Goal: Information Seeking & Learning: Check status

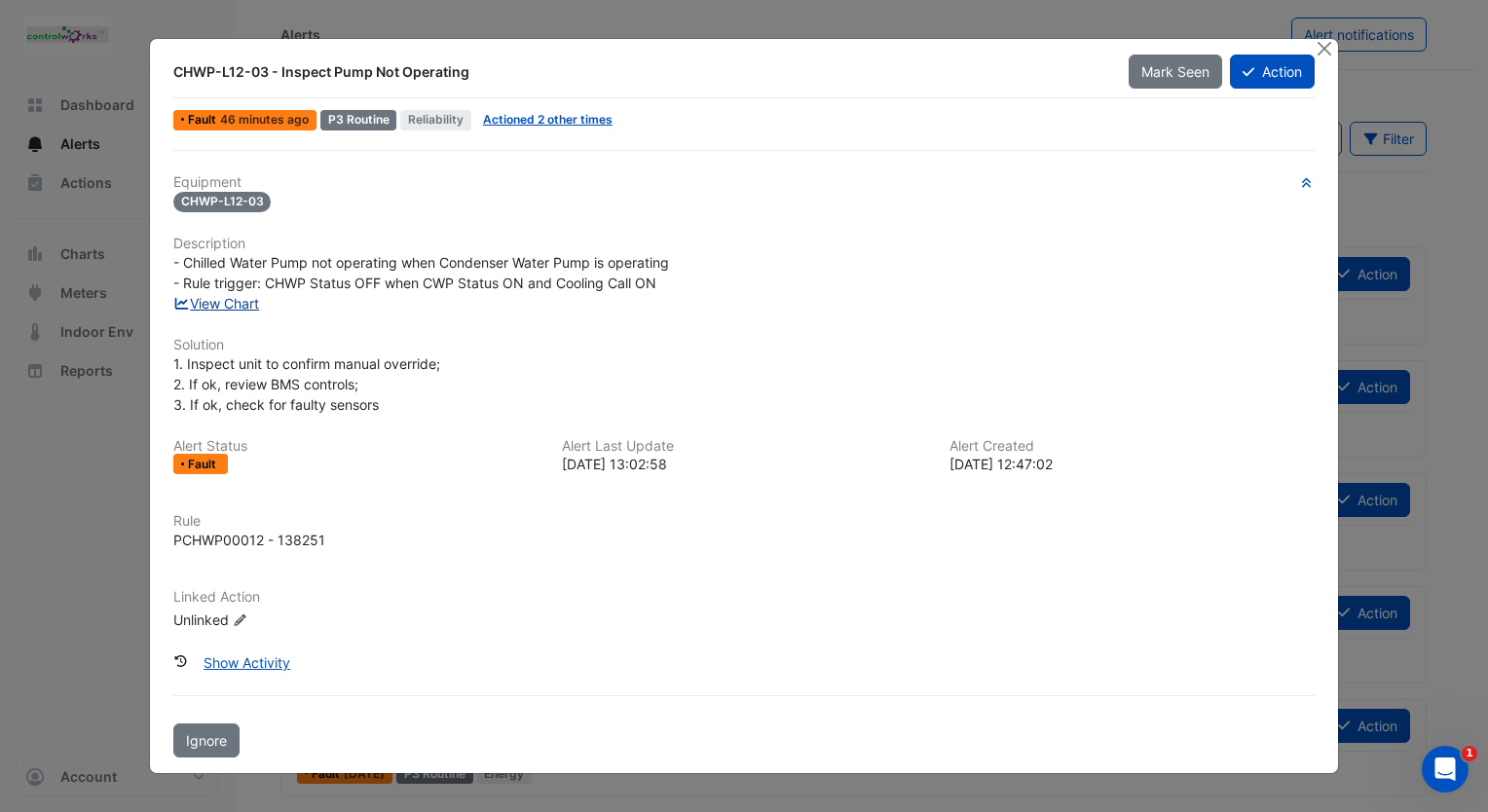
click at [207, 309] on link "View Chart" at bounding box center [216, 303] width 87 height 17
click at [1321, 52] on button "Close" at bounding box center [1324, 49] width 20 height 20
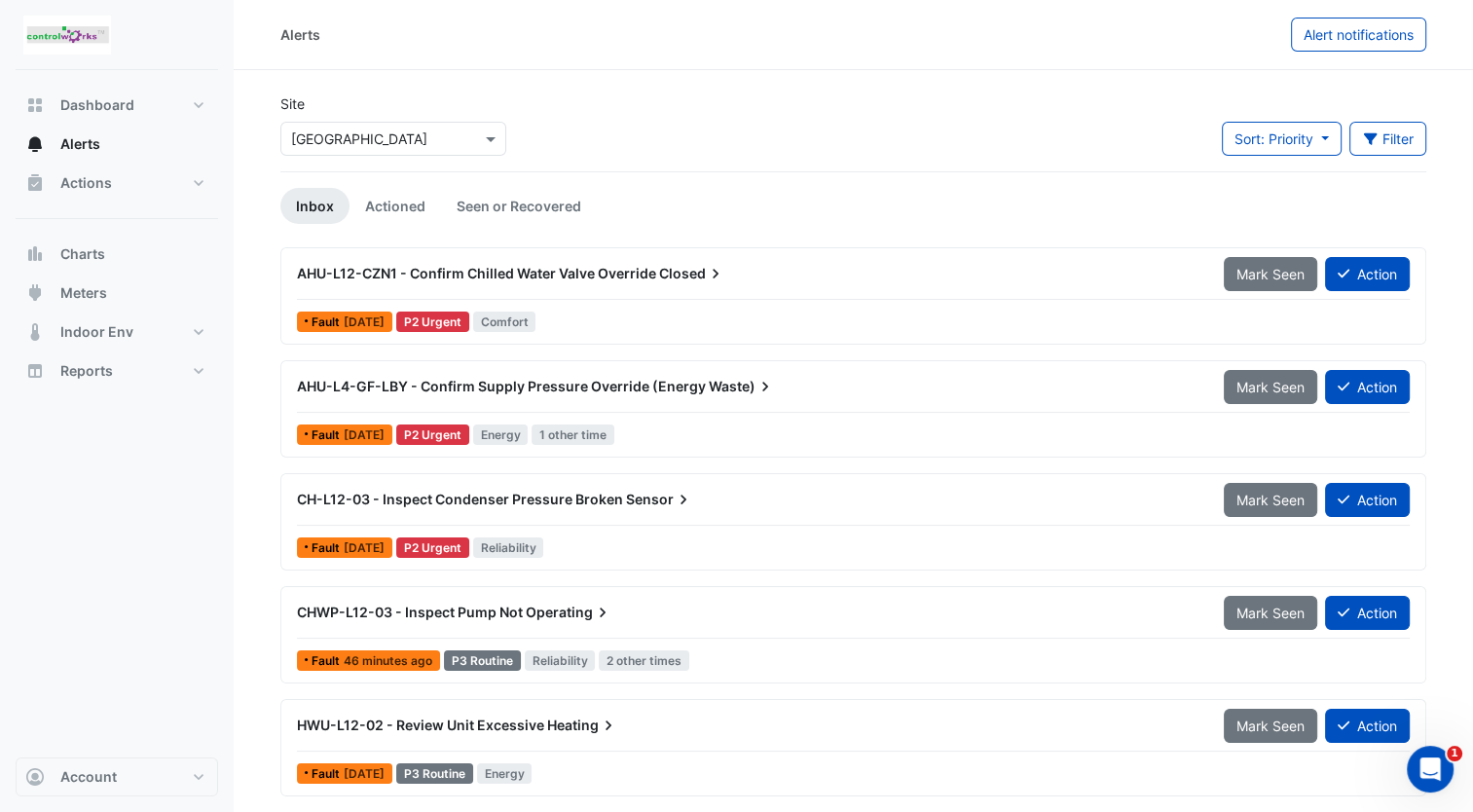
click at [1464, 79] on section "Site Select a Site × [GEOGRAPHIC_DATA] Sort: Priority Priority Updated Filter T…" at bounding box center [854, 487] width 1240 height 834
click at [473, 496] on span "CH-L12-03 - Inspect Condenser Pressure Broken" at bounding box center [460, 499] width 326 height 17
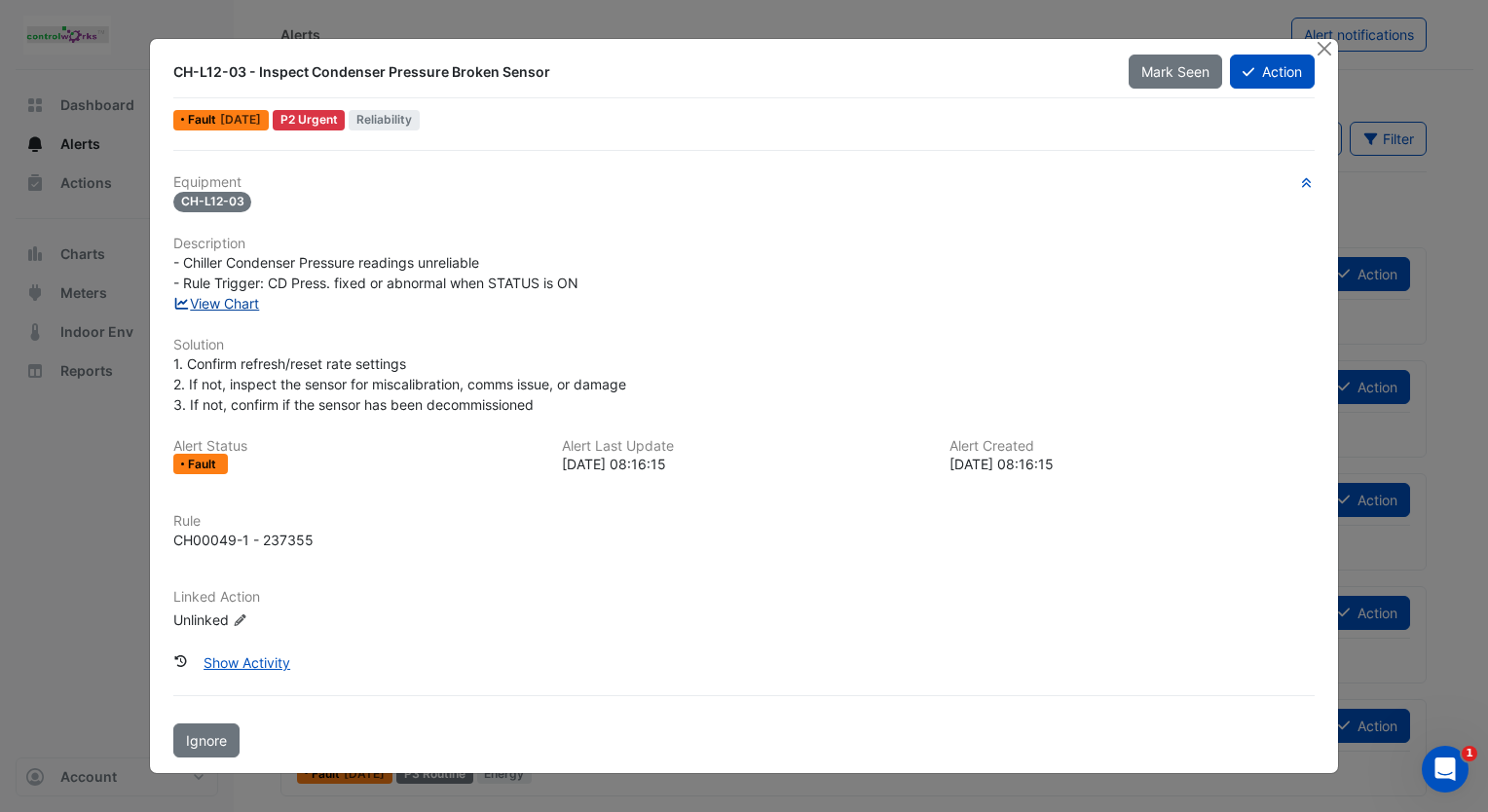
click at [252, 304] on link "View Chart" at bounding box center [216, 303] width 87 height 17
